Goal: Information Seeking & Learning: Learn about a topic

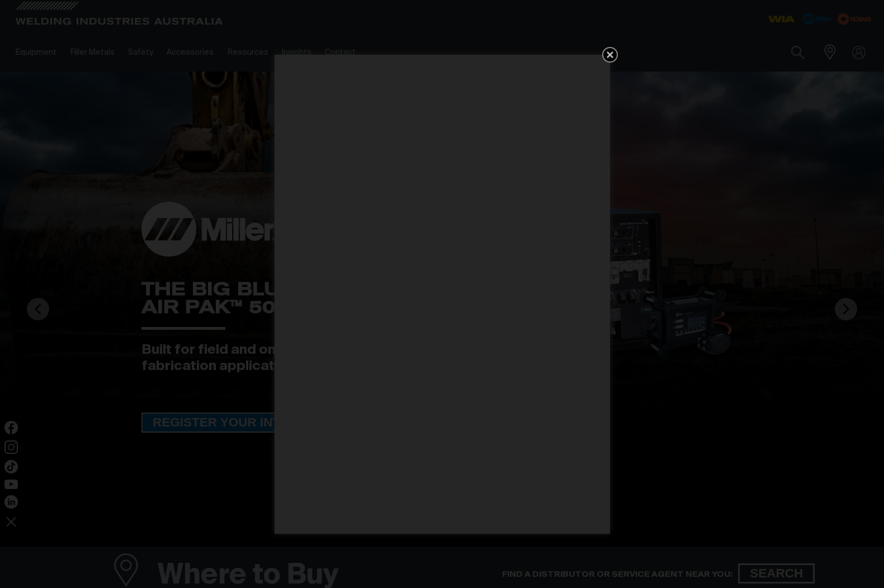
click at [609, 58] on icon "Get 5 WIA Welding Guides Free!" at bounding box center [610, 54] width 13 height 13
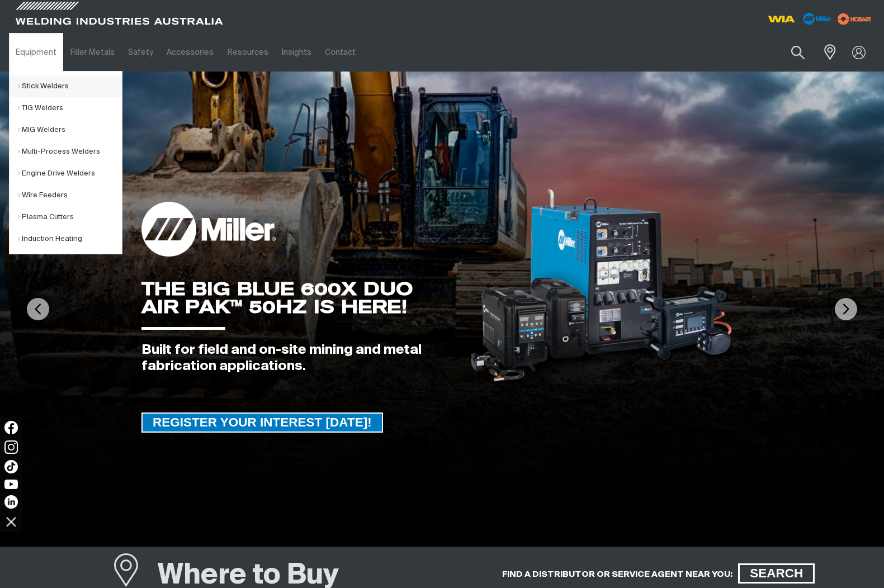
click at [38, 85] on link "Stick Welders" at bounding box center [70, 87] width 104 height 22
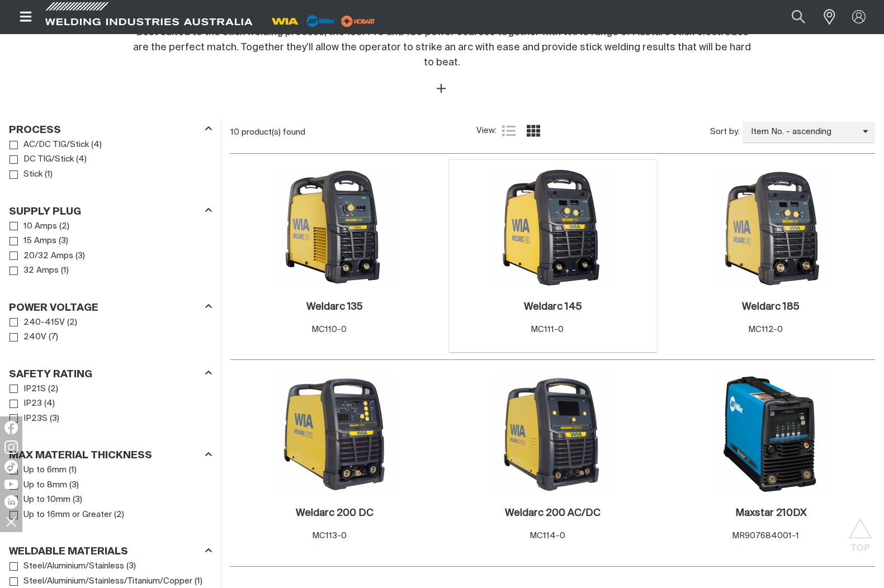
scroll to position [447, 0]
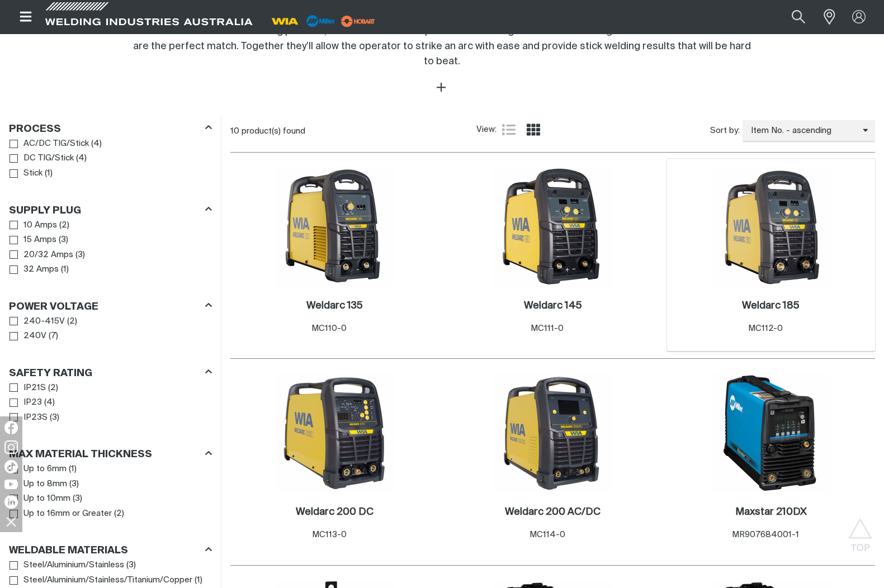
click at [760, 242] on img at bounding box center [771, 227] width 120 height 120
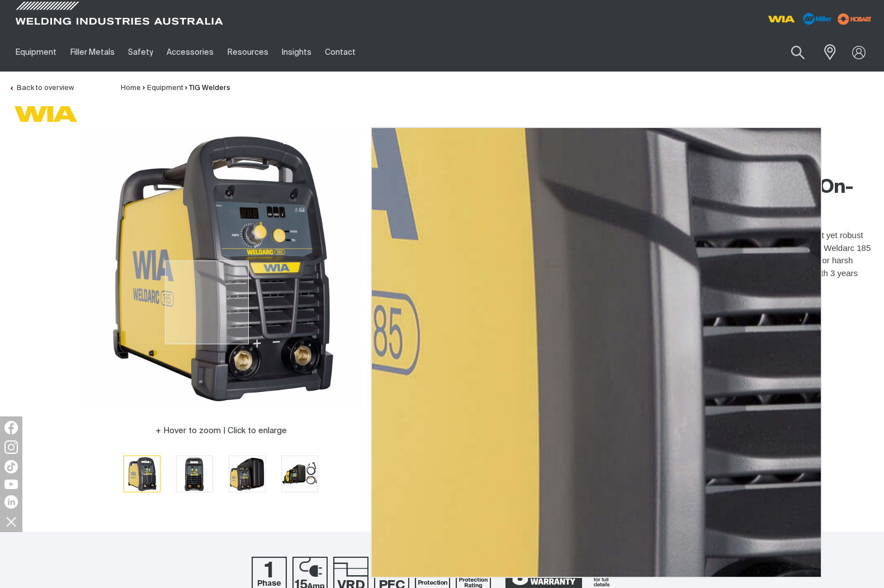
drag, startPoint x: 207, startPoint y: 303, endPoint x: 216, endPoint y: 282, distance: 22.3
click at [216, 282] on img at bounding box center [221, 268] width 280 height 280
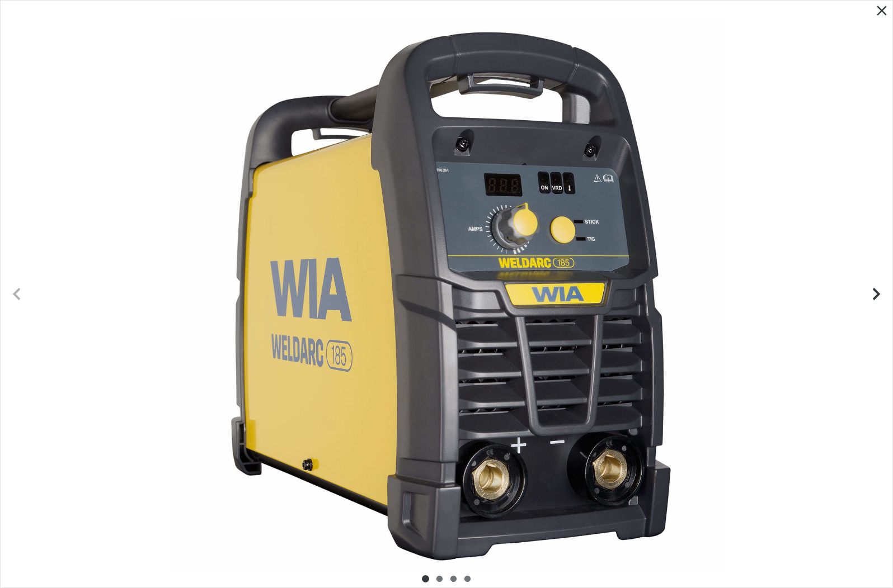
drag, startPoint x: 884, startPoint y: 12, endPoint x: 878, endPoint y: 25, distance: 14.0
click at [884, 12] on icon "Close pop-up overlay" at bounding box center [881, 10] width 17 height 17
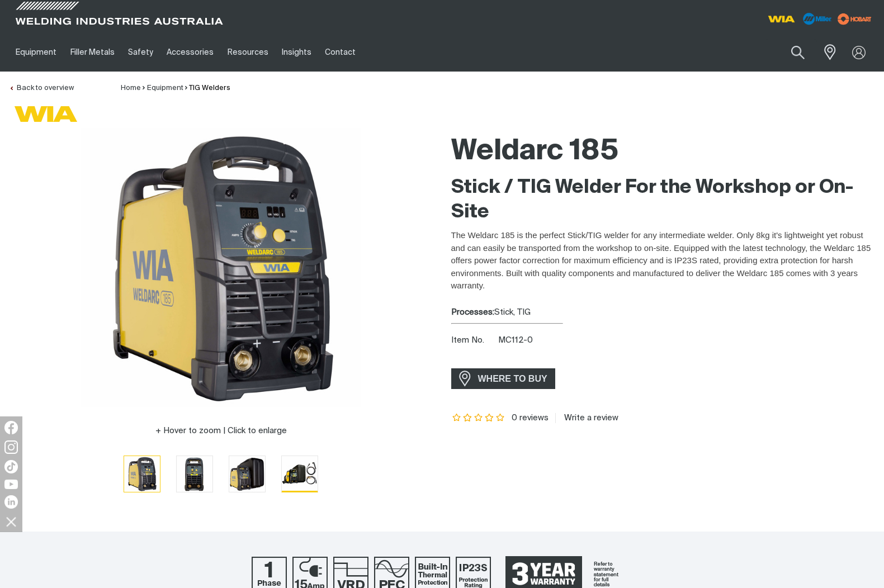
click at [300, 477] on img "Go to slide 4" at bounding box center [300, 474] width 36 height 36
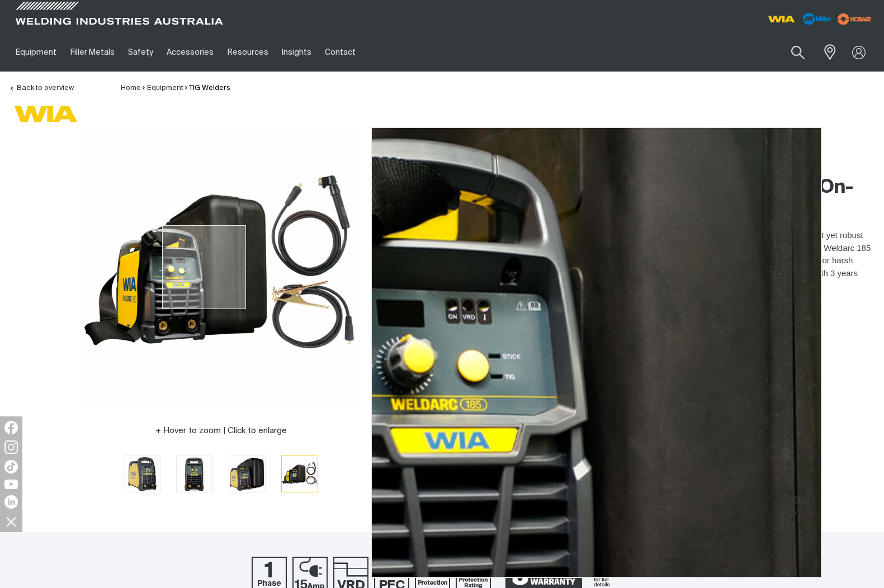
click at [204, 267] on img at bounding box center [221, 268] width 280 height 280
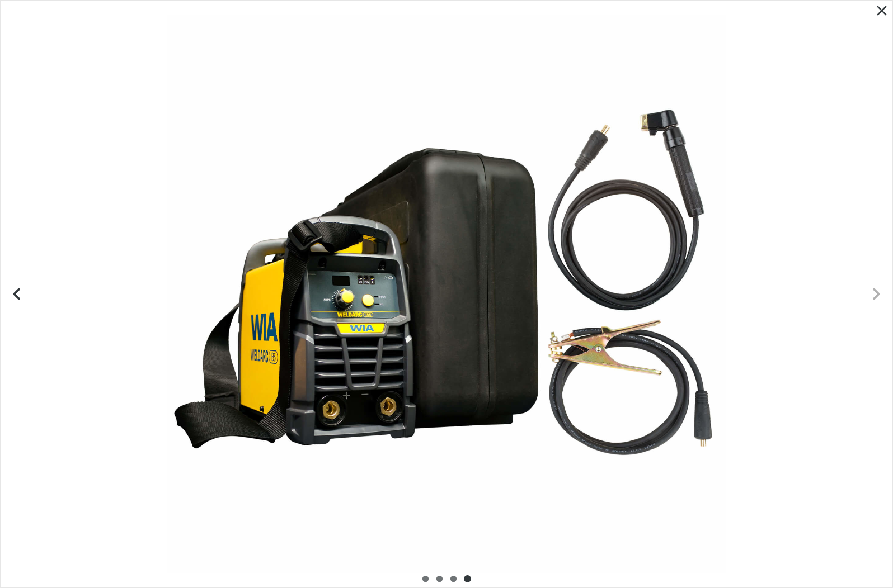
click at [882, 11] on icon "Close pop-up overlay" at bounding box center [881, 11] width 10 height 10
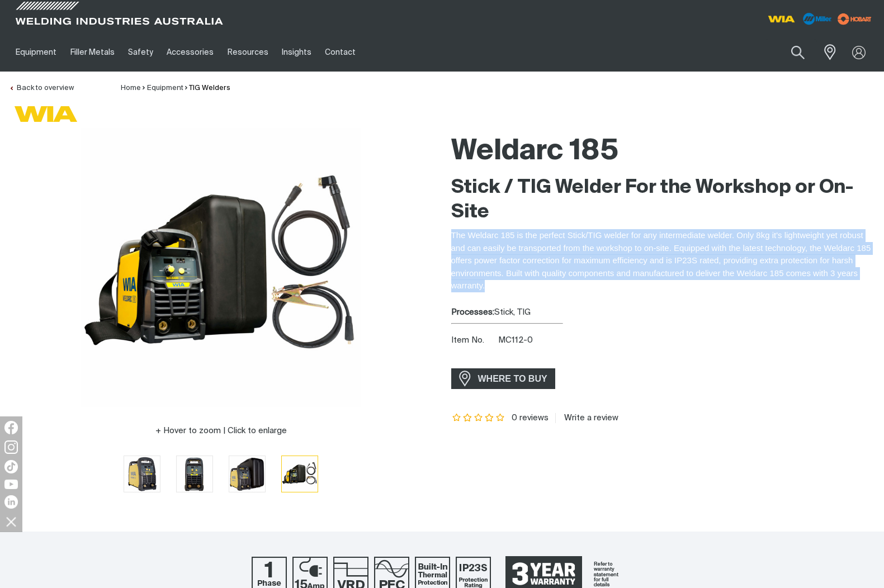
drag, startPoint x: 486, startPoint y: 287, endPoint x: 448, endPoint y: 234, distance: 65.3
click at [448, 234] on div "Weldarc 185 Stick / TIG Welder For the Workshop or On-Site The Weldarc 185 is t…" at bounding box center [663, 318] width 442 height 380
copy p "The Weldarc 185 is the perfect Stick/TIG welder for any intermediate welder. On…"
click at [796, 369] on div "WHERE TO BUY" at bounding box center [663, 379] width 425 height 21
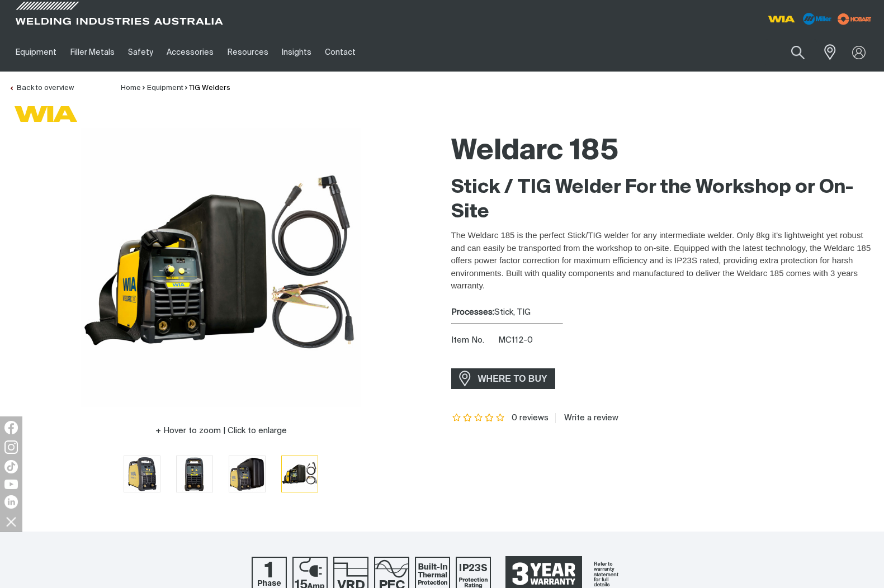
click at [804, 416] on article "0 reviews Write a review" at bounding box center [663, 418] width 425 height 10
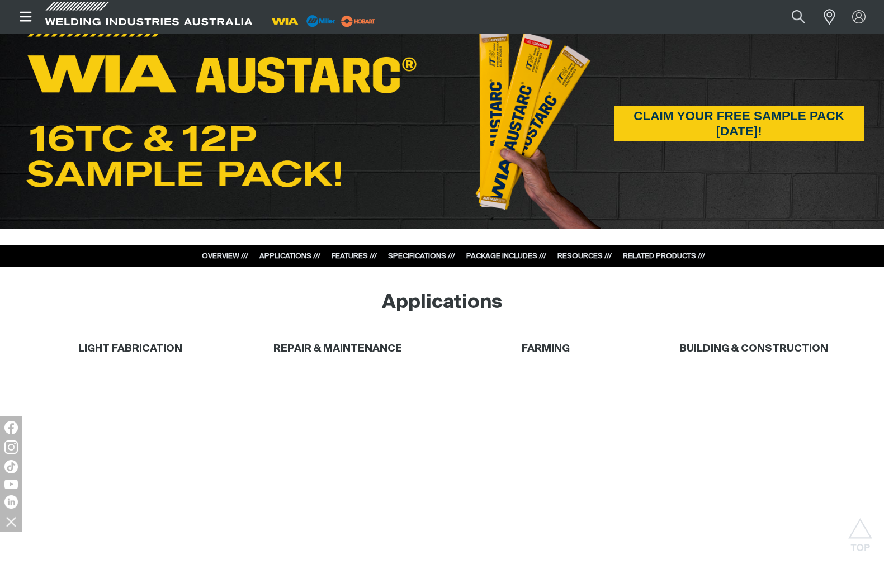
scroll to position [671, 0]
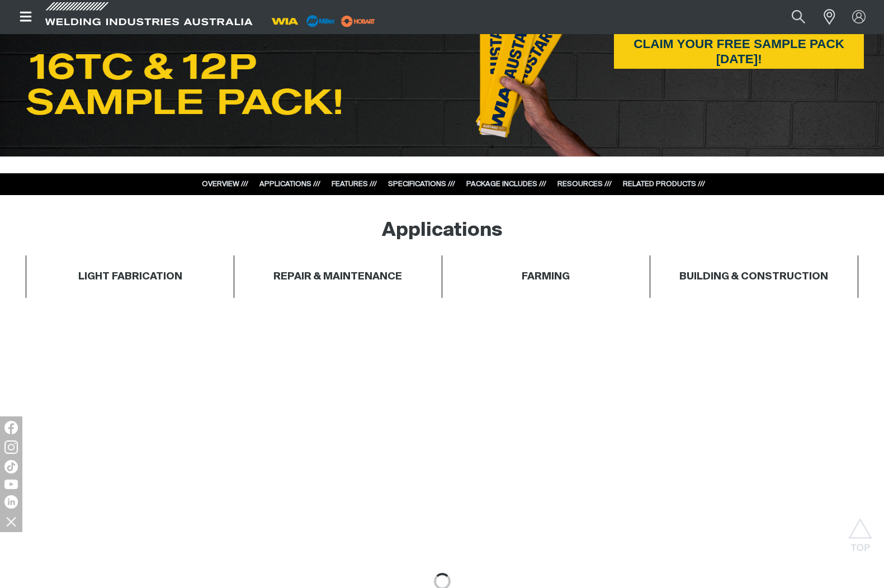
click at [424, 184] on link "SPECIFICATIONS ///" at bounding box center [421, 184] width 67 height 7
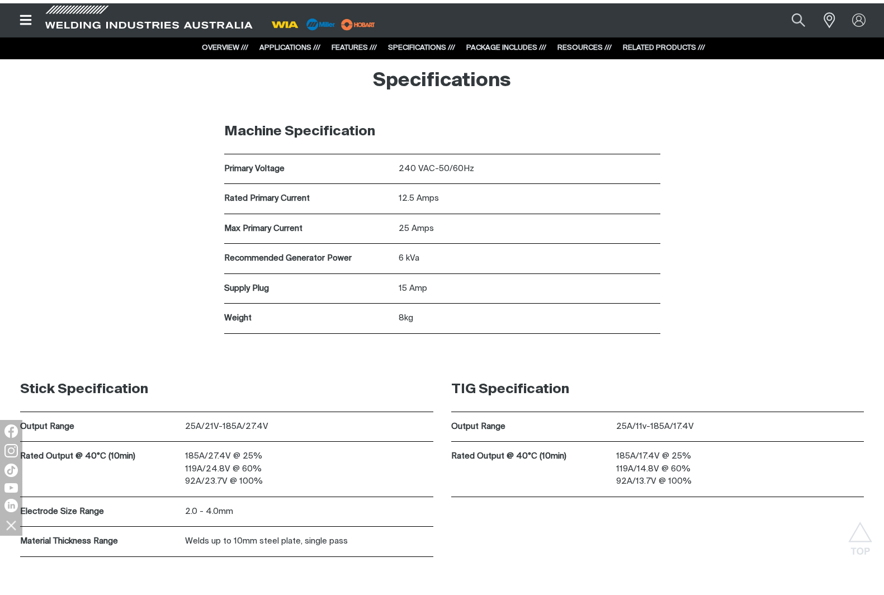
scroll to position [3162, 0]
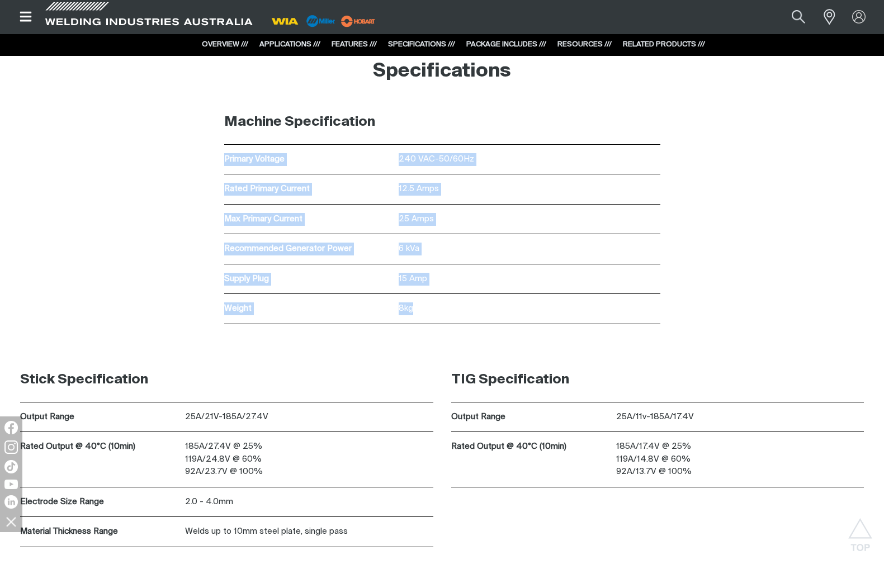
drag, startPoint x: 445, startPoint y: 310, endPoint x: 218, endPoint y: 157, distance: 273.5
click at [219, 157] on div "Machine Specification Primary Voltage 240 VAC-50/60Hz Rated Primary Current 12.…" at bounding box center [442, 212] width 447 height 224
copy div "Primary Voltage 240 VAC-50/60Hz Rated Primary Current 12.5 Amps Max Primary Cur…"
